Goal: Information Seeking & Learning: Understand process/instructions

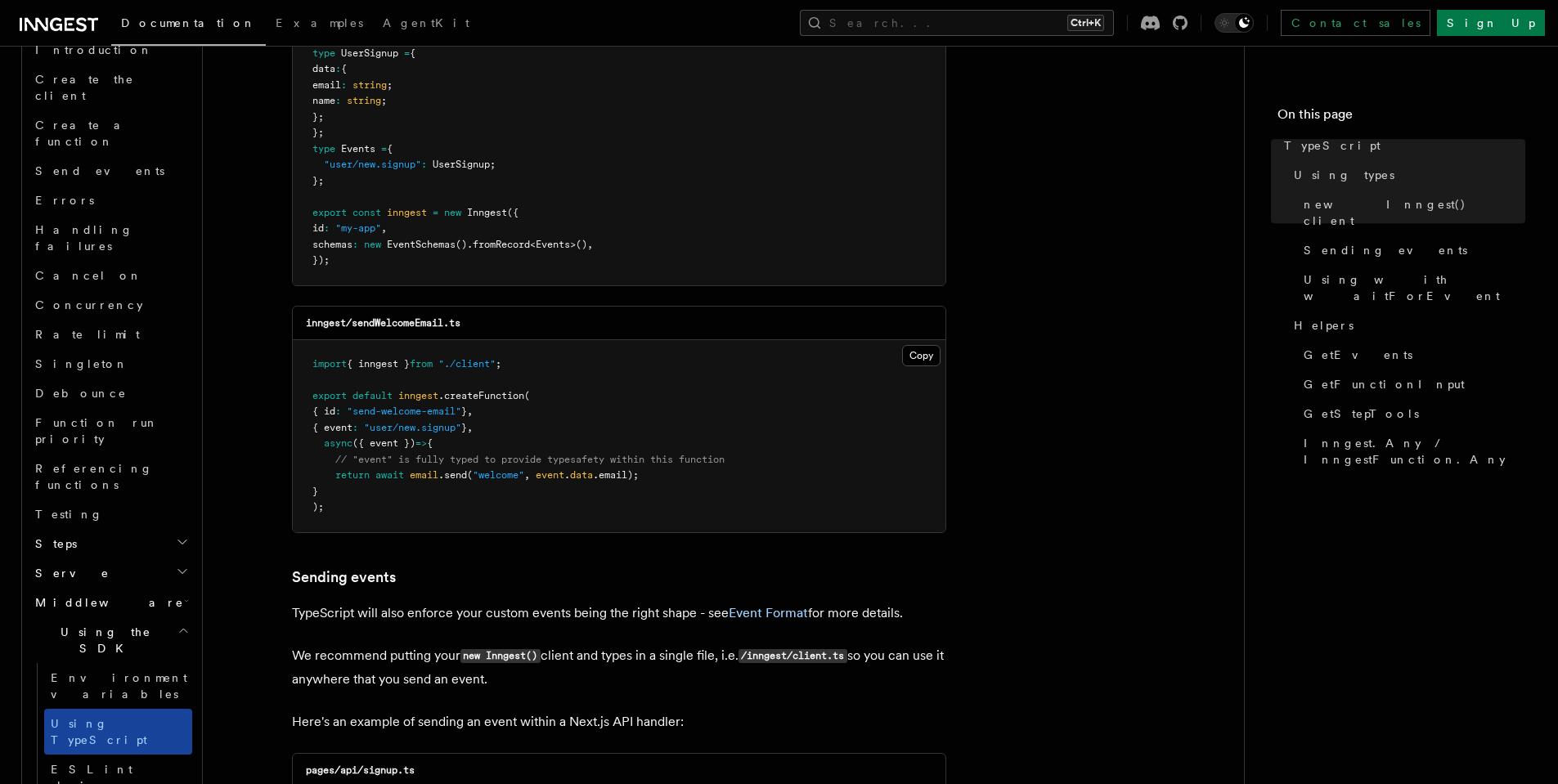
scroll to position [1177, 0]
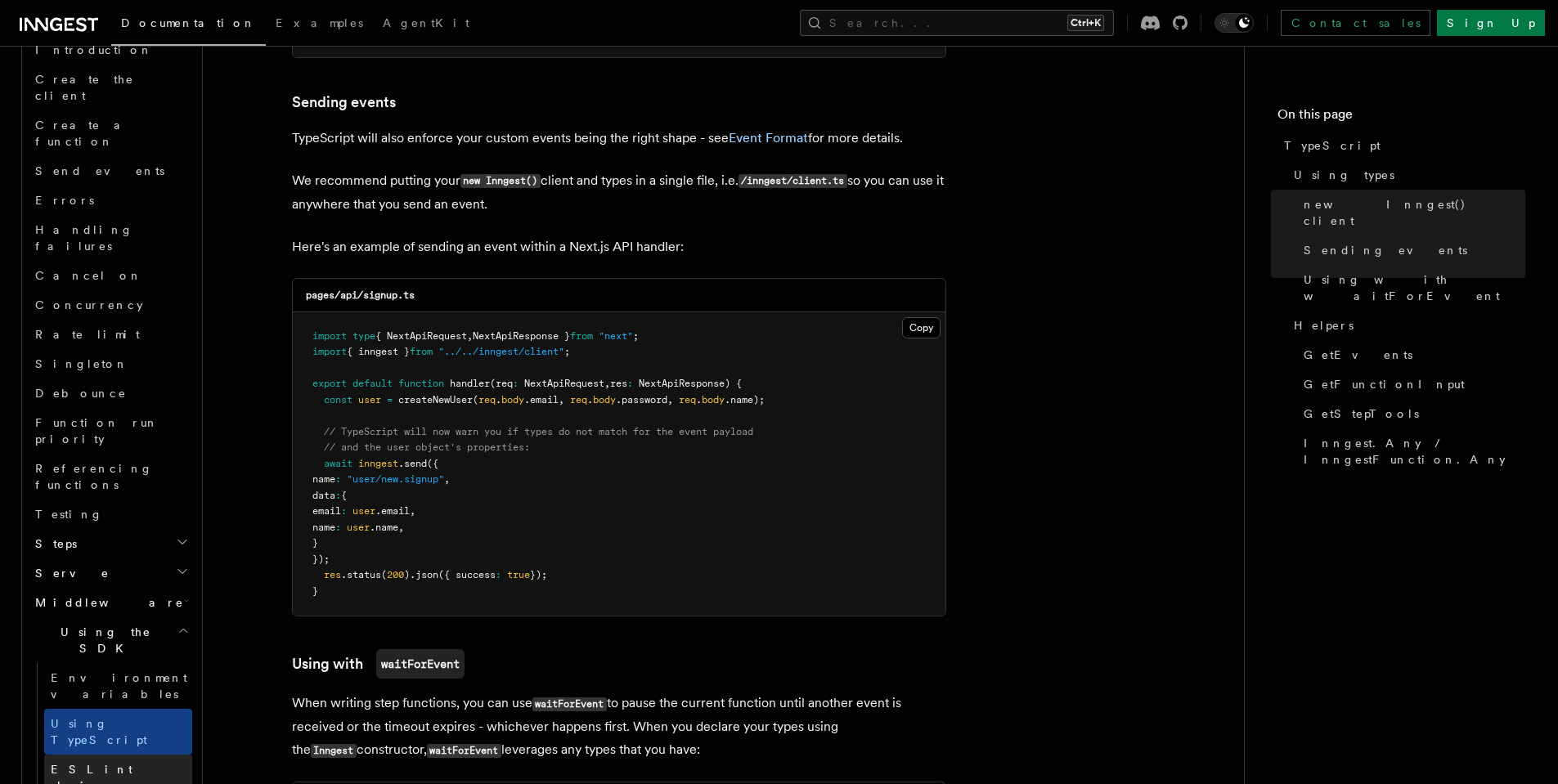
click at [113, 763] on span "ESLint plugin" at bounding box center [91, 777] width 82 height 29
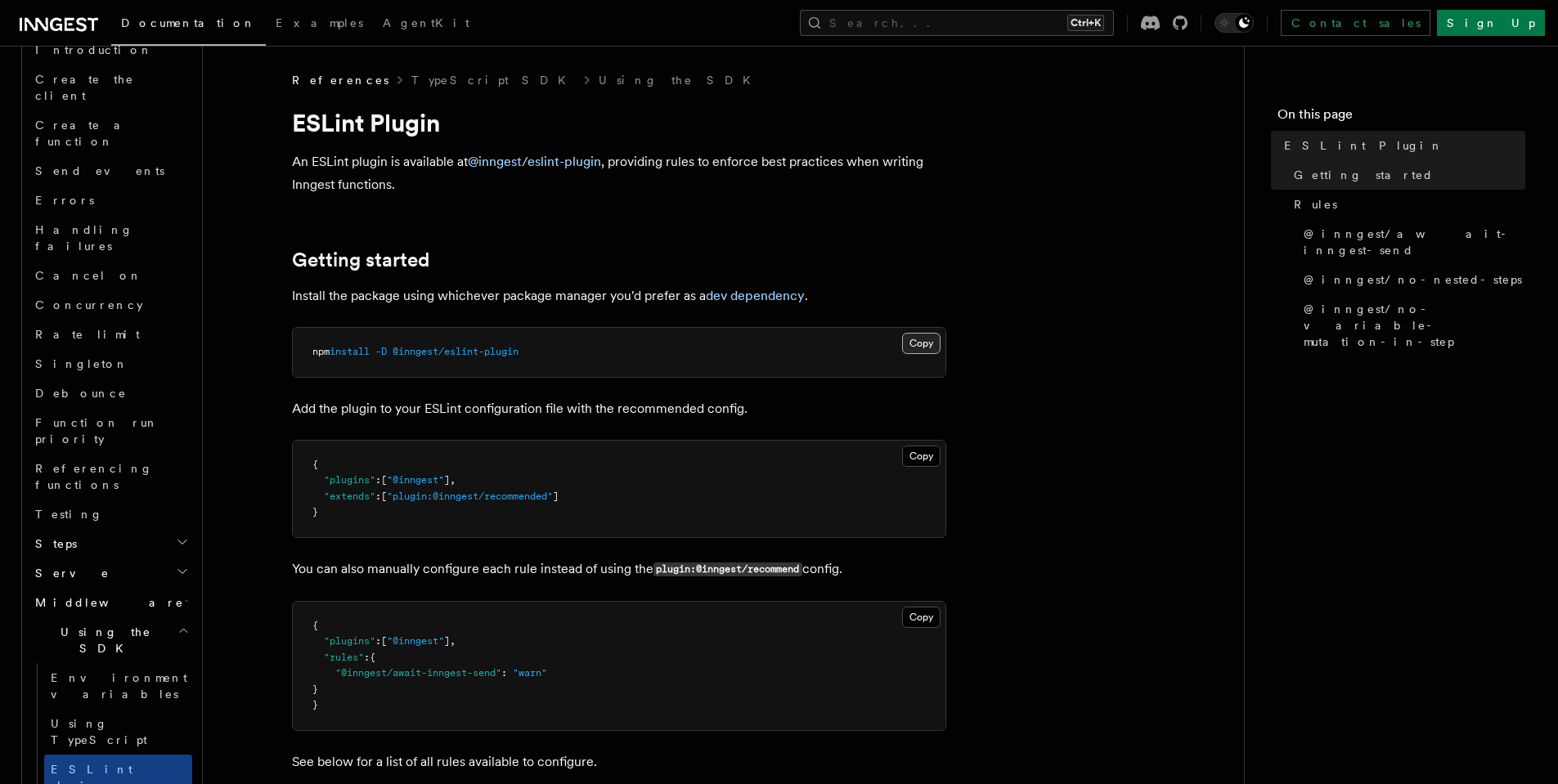
click at [925, 344] on button "Copy Copied" at bounding box center [922, 343] width 39 height 21
drag, startPoint x: 311, startPoint y: 492, endPoint x: 291, endPoint y: 448, distance: 48.3
click at [292, 448] on div "Copy Copied { "plugins" : [ "@inngest" ] , "extends" : [ "plugin:@inngest/recom…" at bounding box center [619, 489] width 654 height 98
copy code "{ "plugins" : [ "@inngest" ] , "extends" : [ "plugin:@inngest/recommended" ] }"
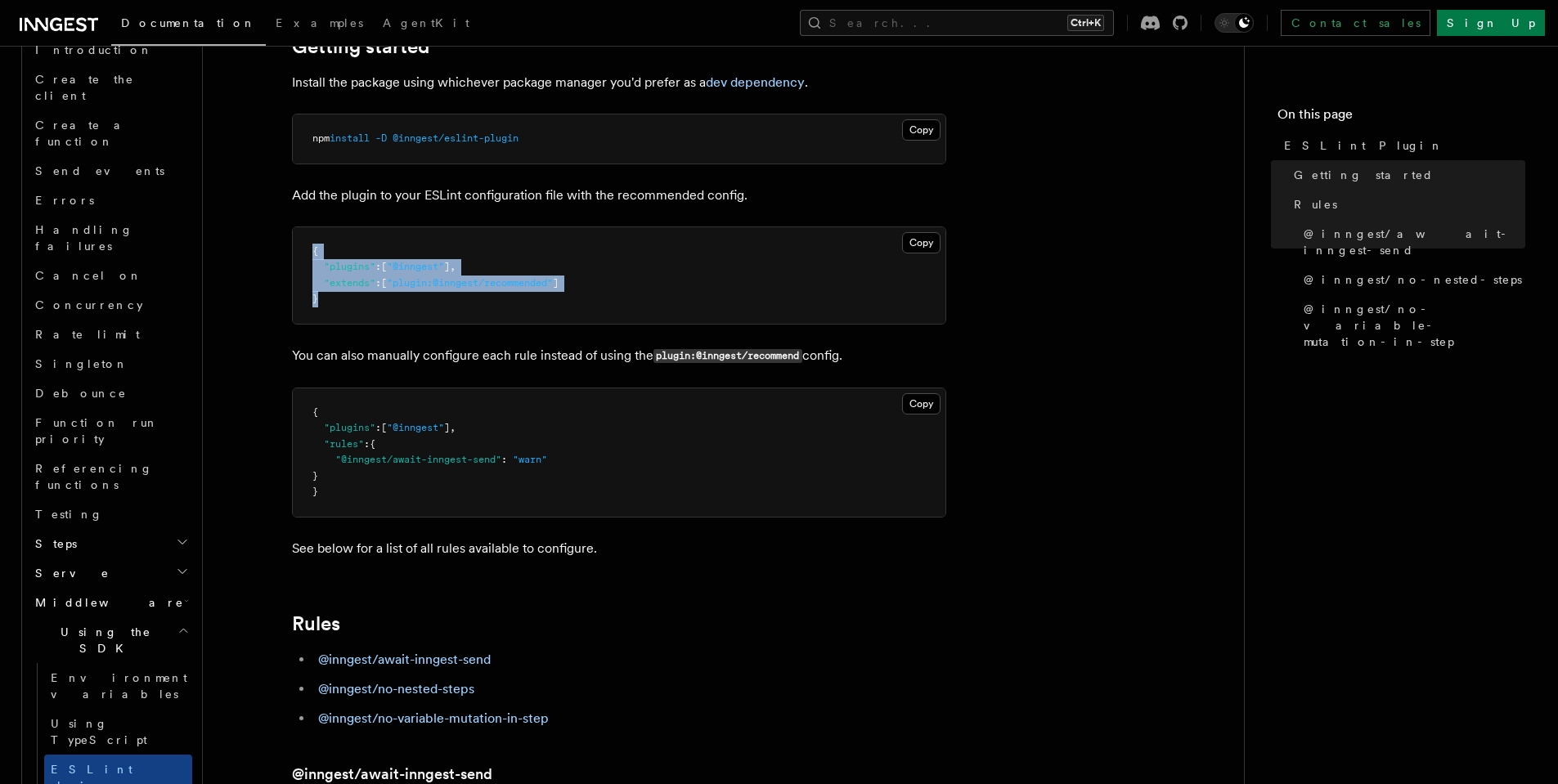
scroll to position [196, 0]
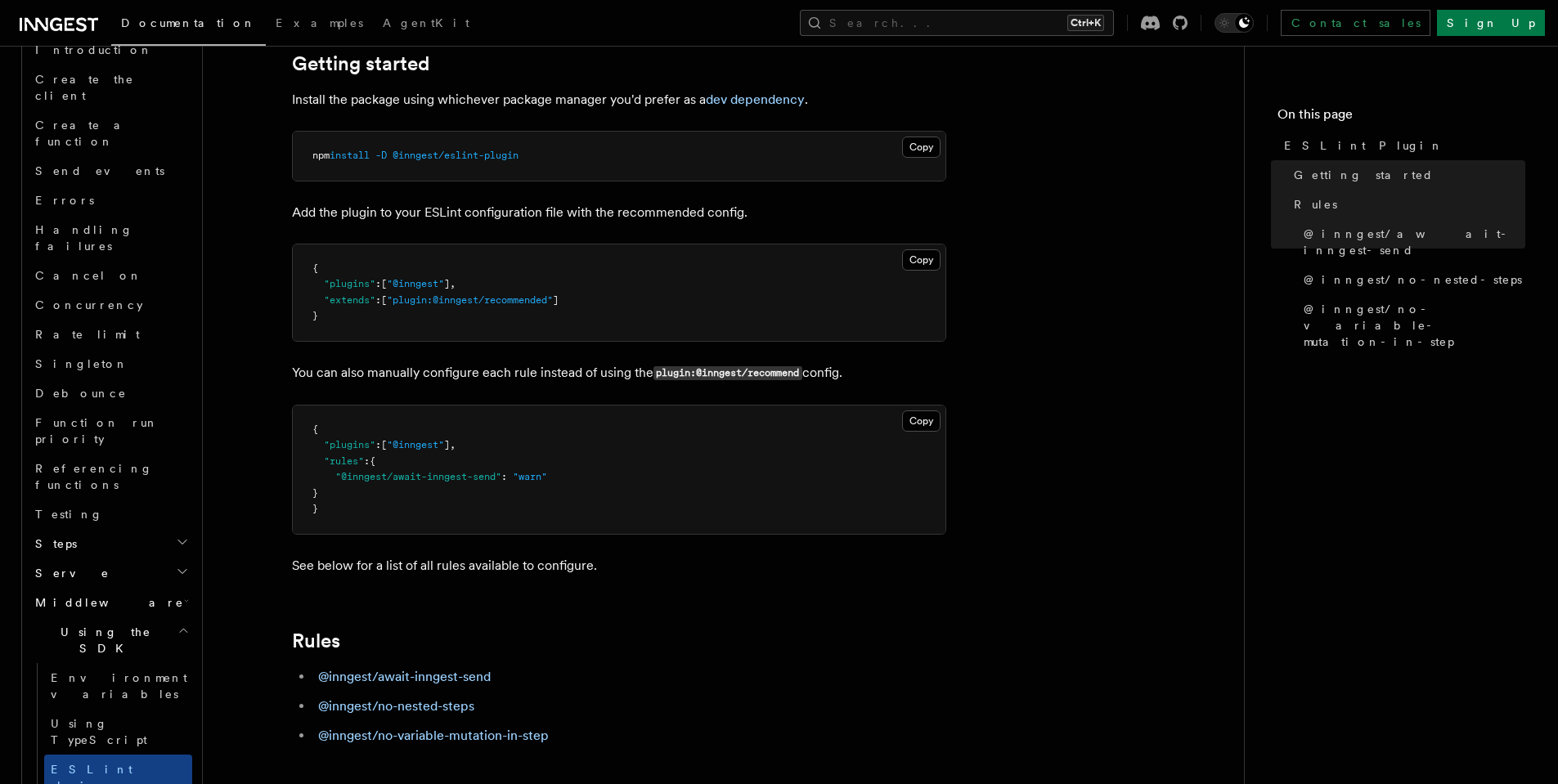
drag, startPoint x: 449, startPoint y: 282, endPoint x: 399, endPoint y: 287, distance: 50.2
click at [399, 287] on span ""@inngest"" at bounding box center [416, 283] width 57 height 12
copy span "@inngest"
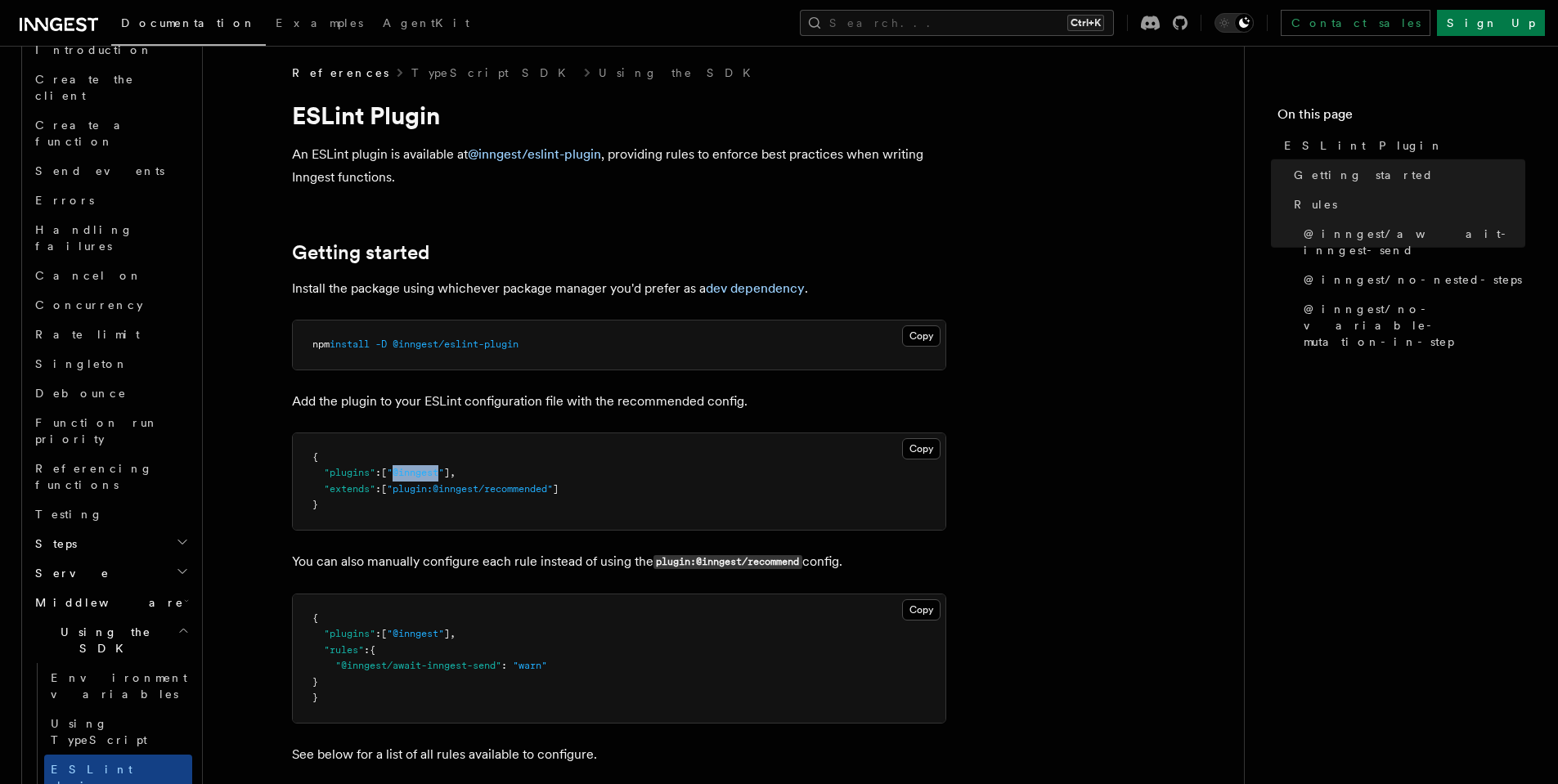
scroll to position [0, 0]
